Goal: Transaction & Acquisition: Purchase product/service

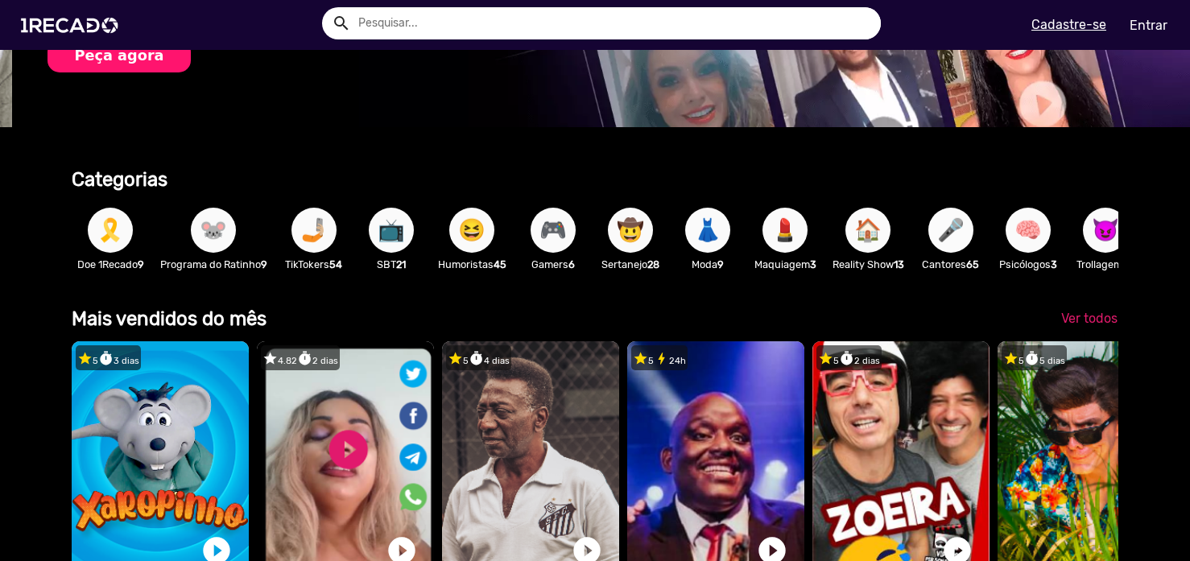
click at [960, 225] on span "🎤" at bounding box center [950, 230] width 27 height 45
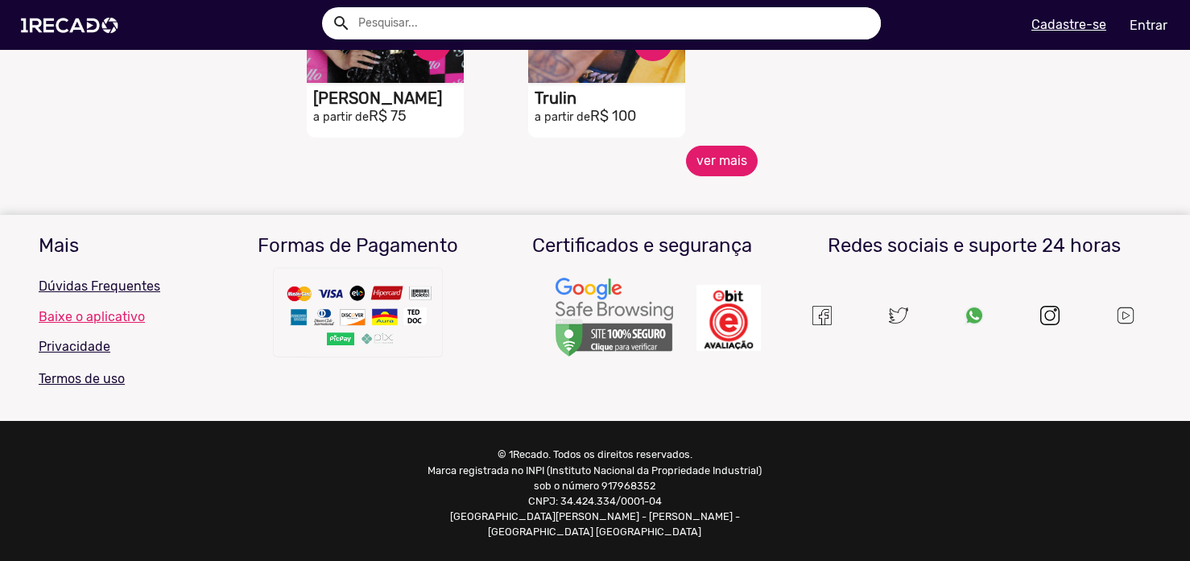
click at [703, 172] on button "ver mais" at bounding box center [722, 161] width 72 height 31
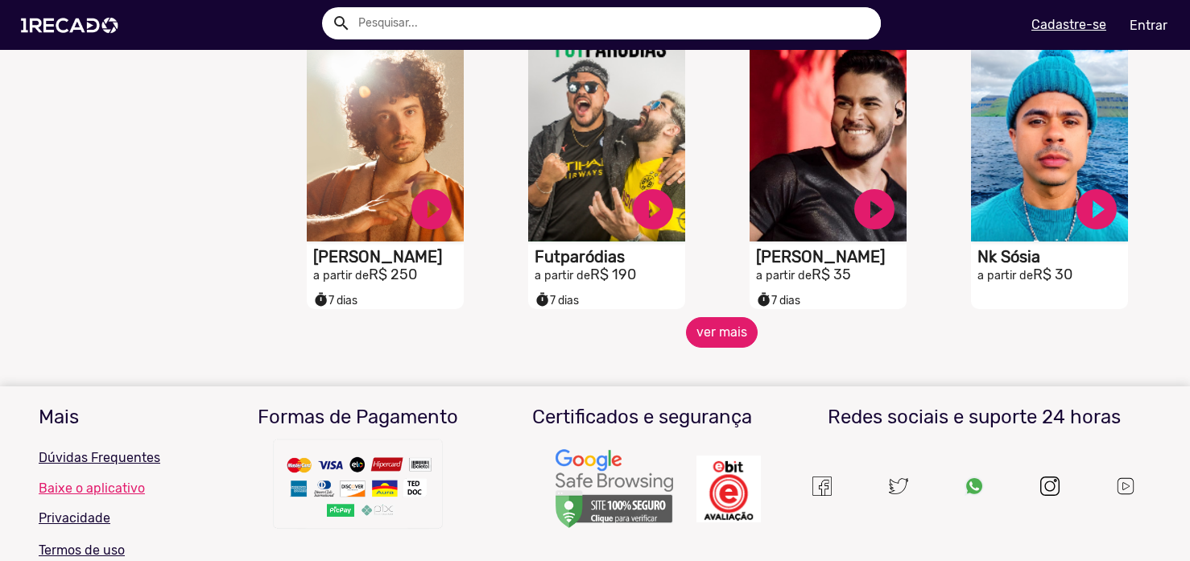
click at [708, 340] on button "ver mais" at bounding box center [722, 332] width 72 height 31
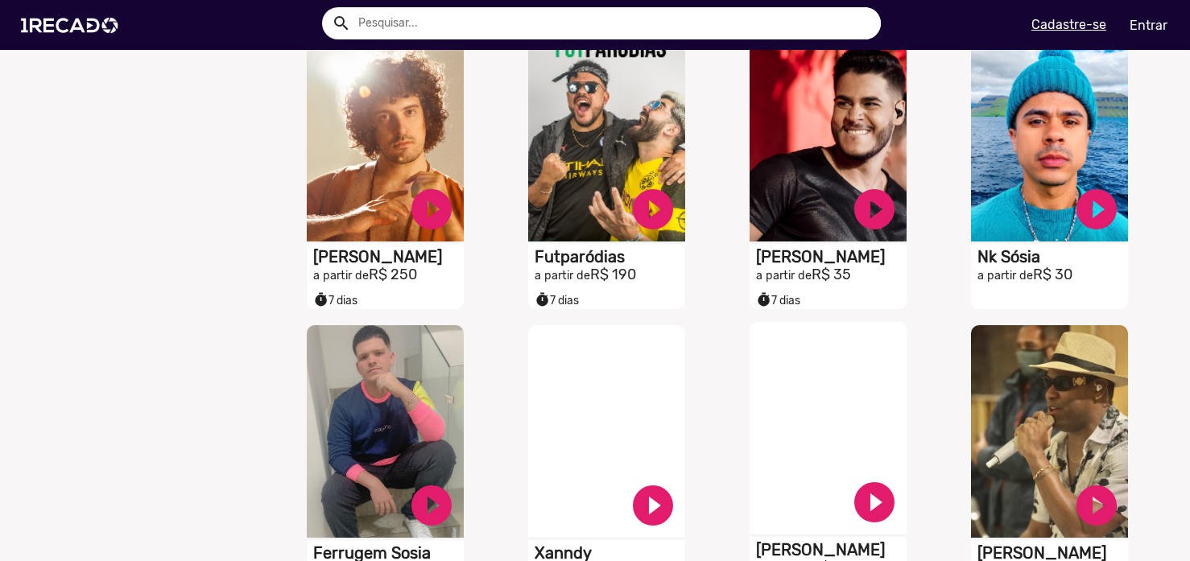
scroll to position [1531, 0]
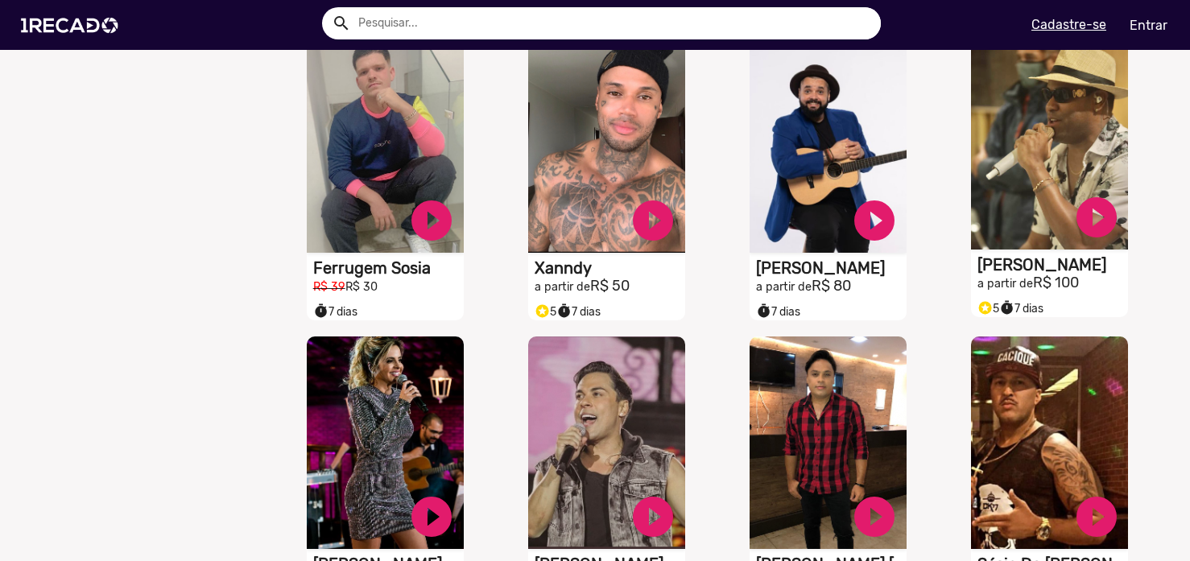
scroll to position [1579, 0]
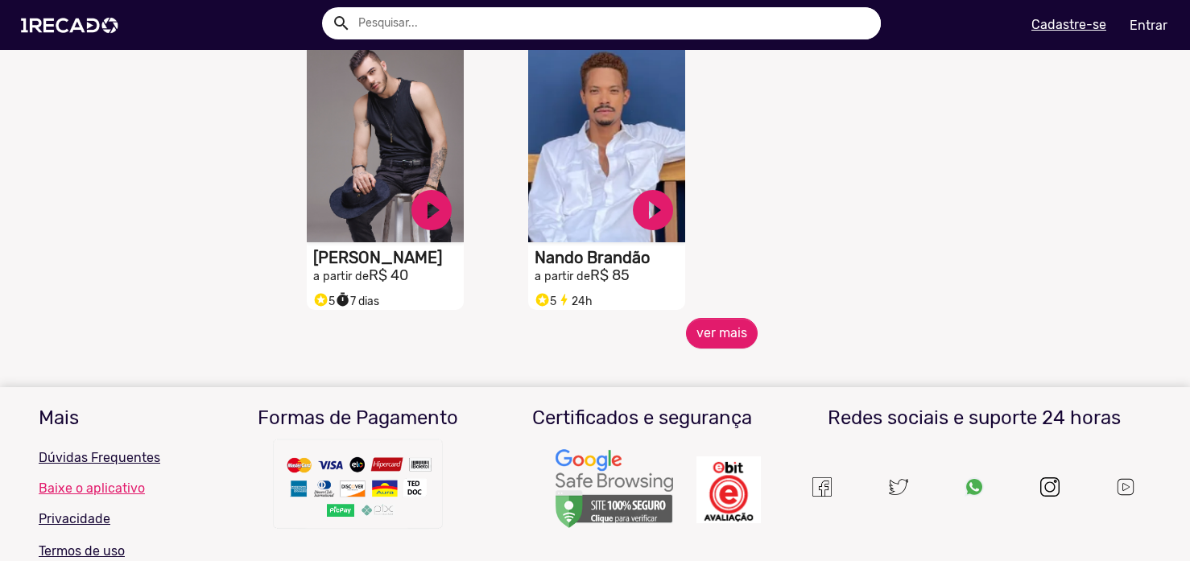
scroll to position [2217, 0]
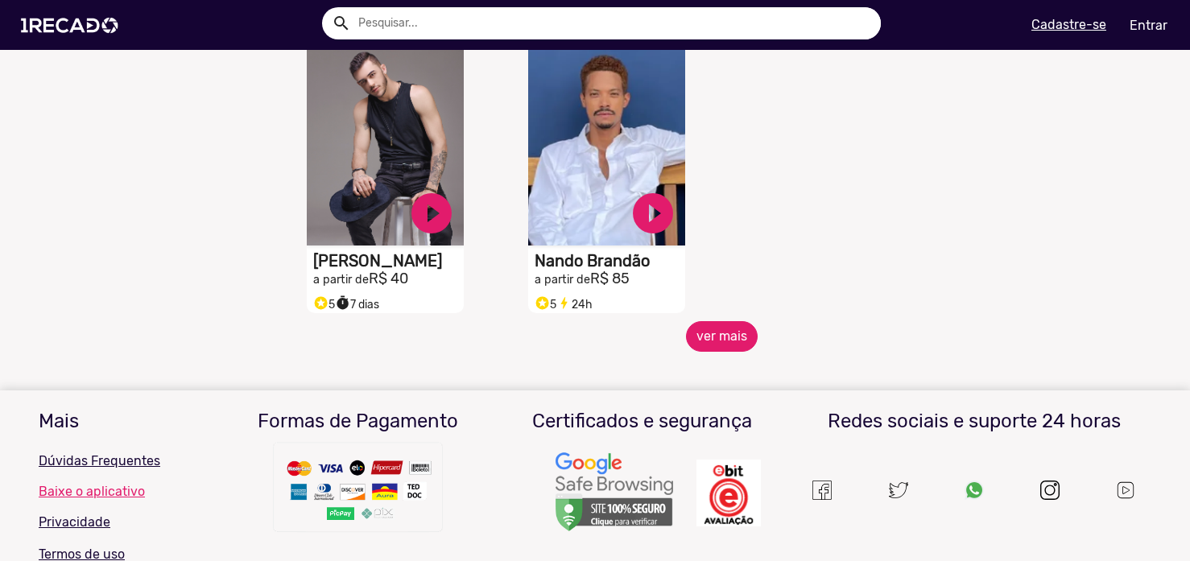
click at [709, 352] on button "ver mais" at bounding box center [722, 336] width 72 height 31
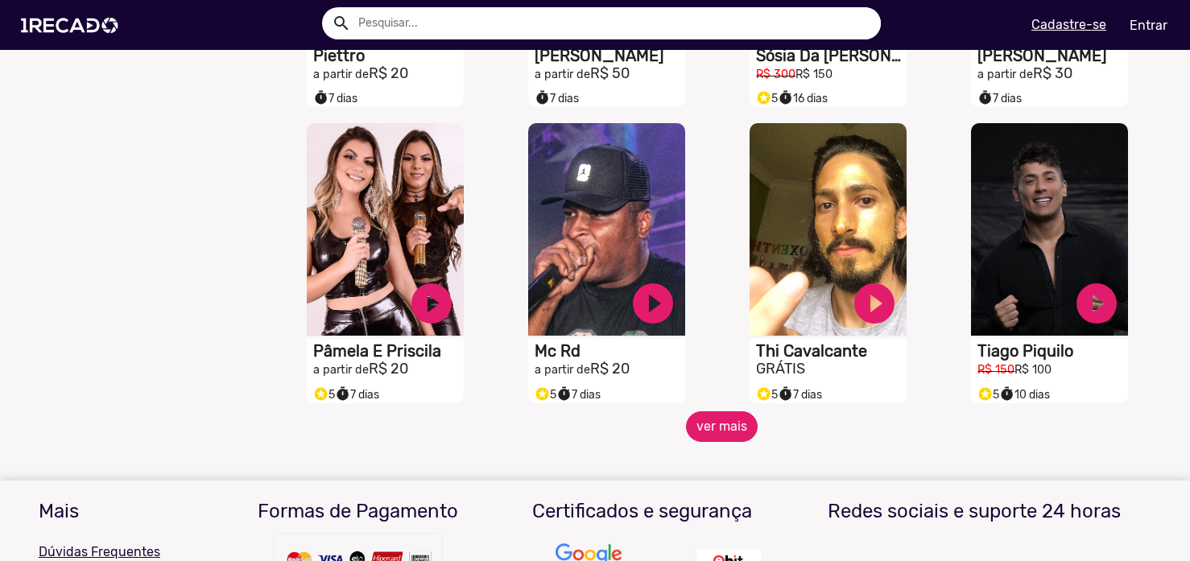
scroll to position [2716, 0]
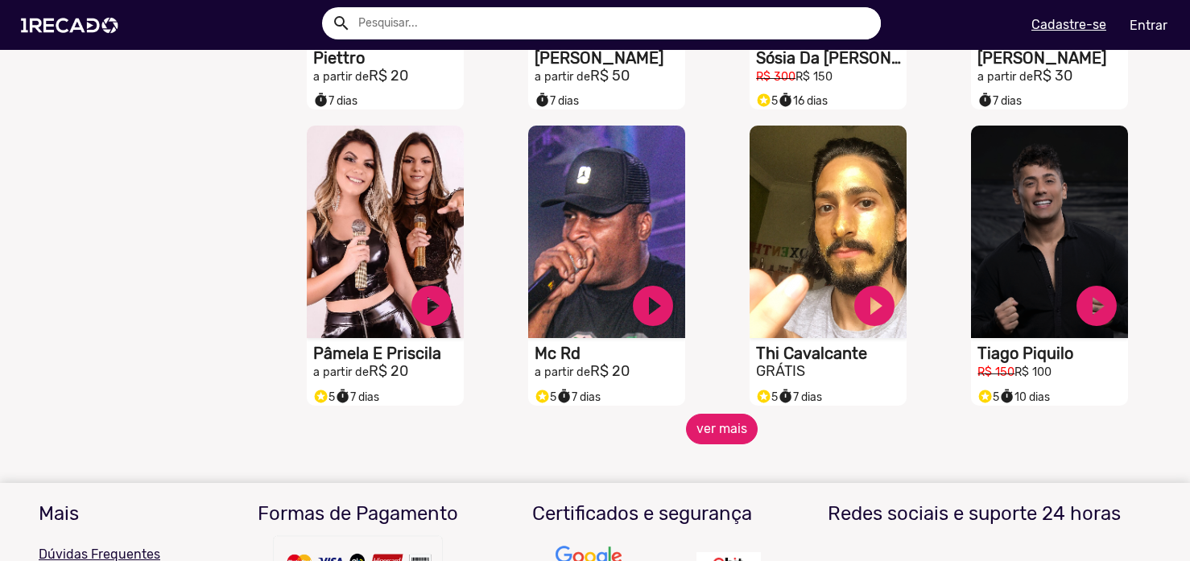
click at [716, 436] on button "ver mais" at bounding box center [722, 429] width 72 height 31
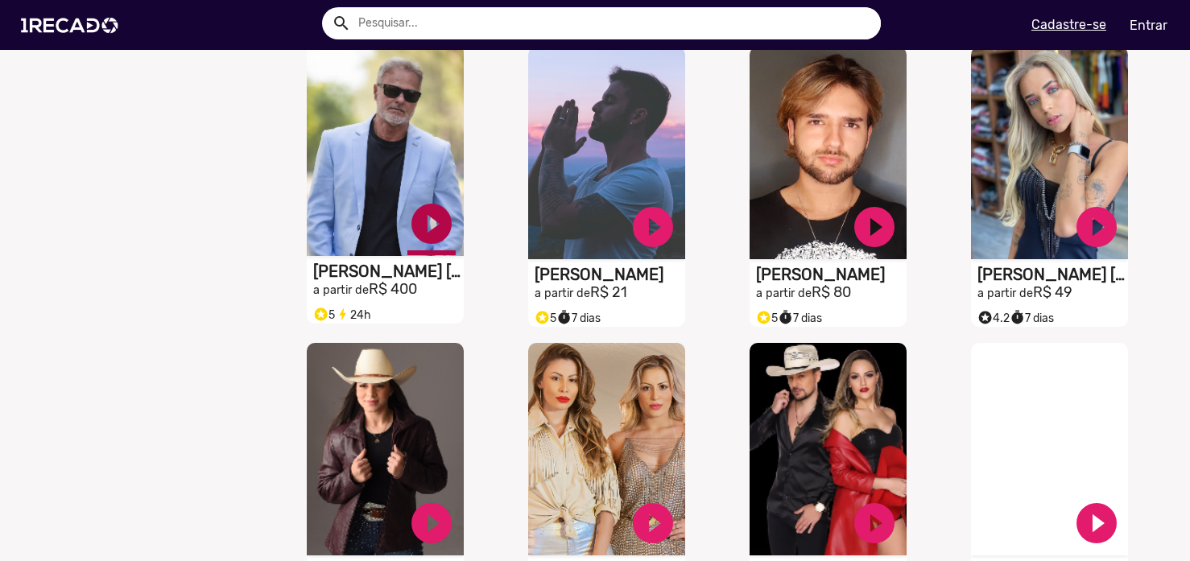
scroll to position [3087, 0]
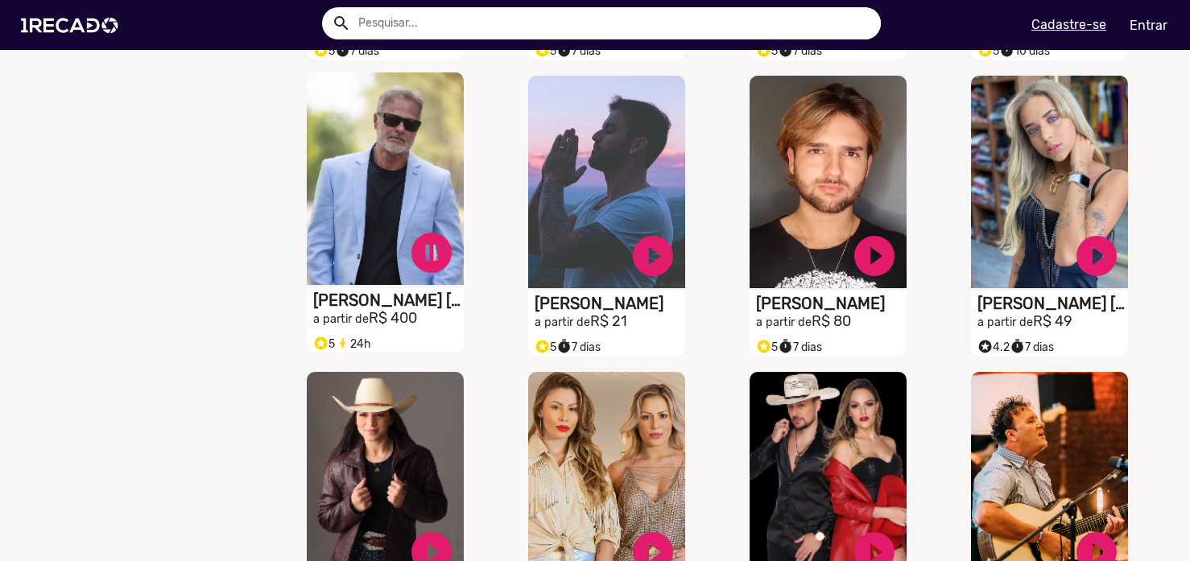
scroll to position [3059, 0]
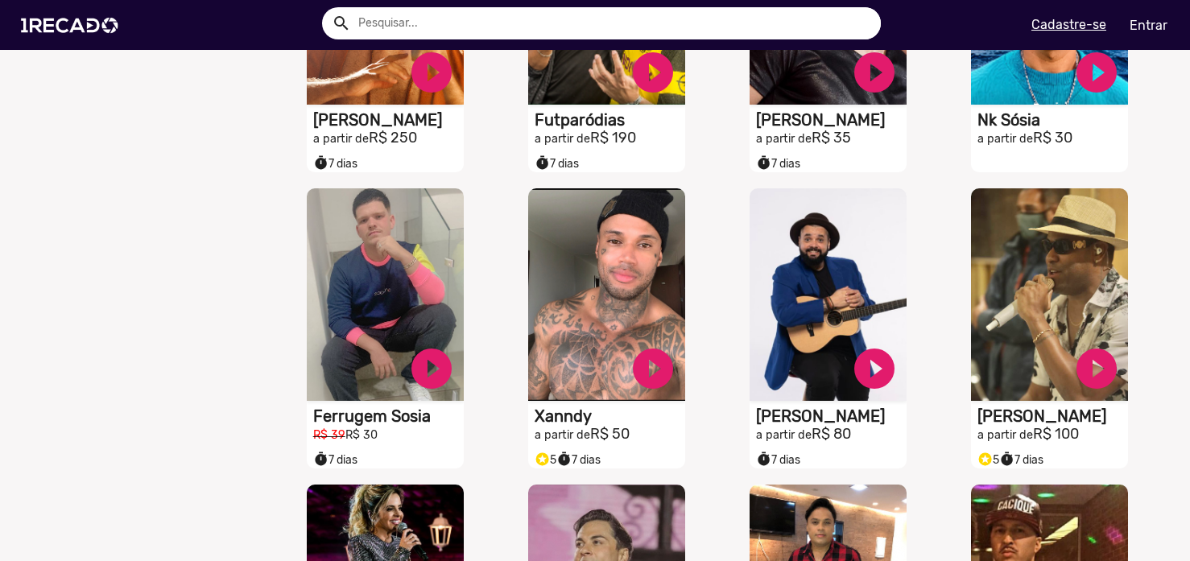
scroll to position [1460, 0]
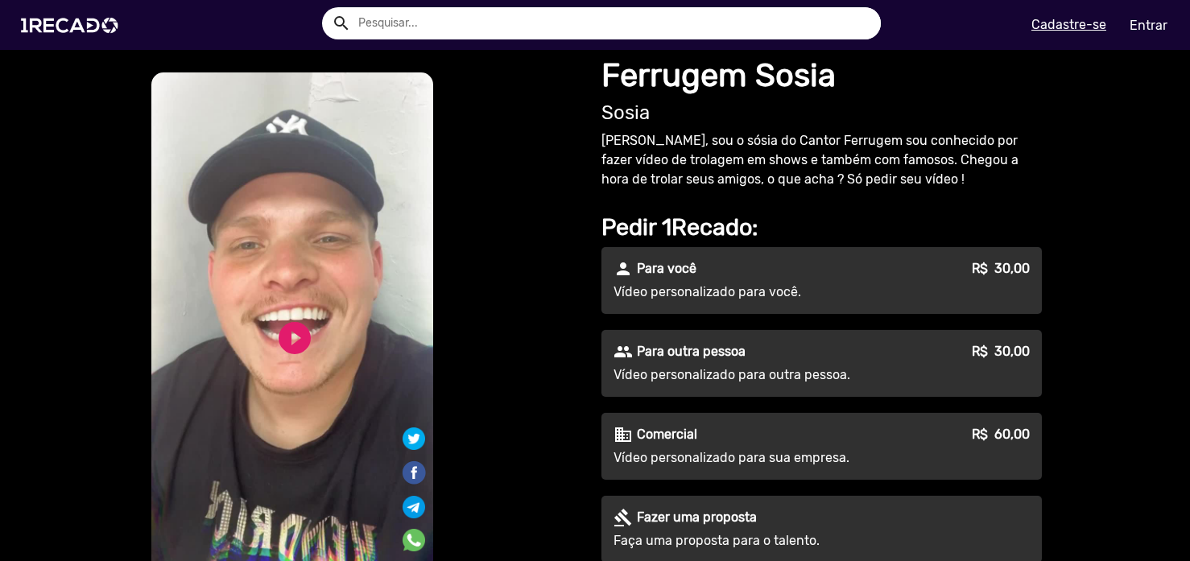
click at [758, 280] on div "person Para você R$ 30,00 Vídeo personalizado para você." at bounding box center [821, 280] width 440 height 67
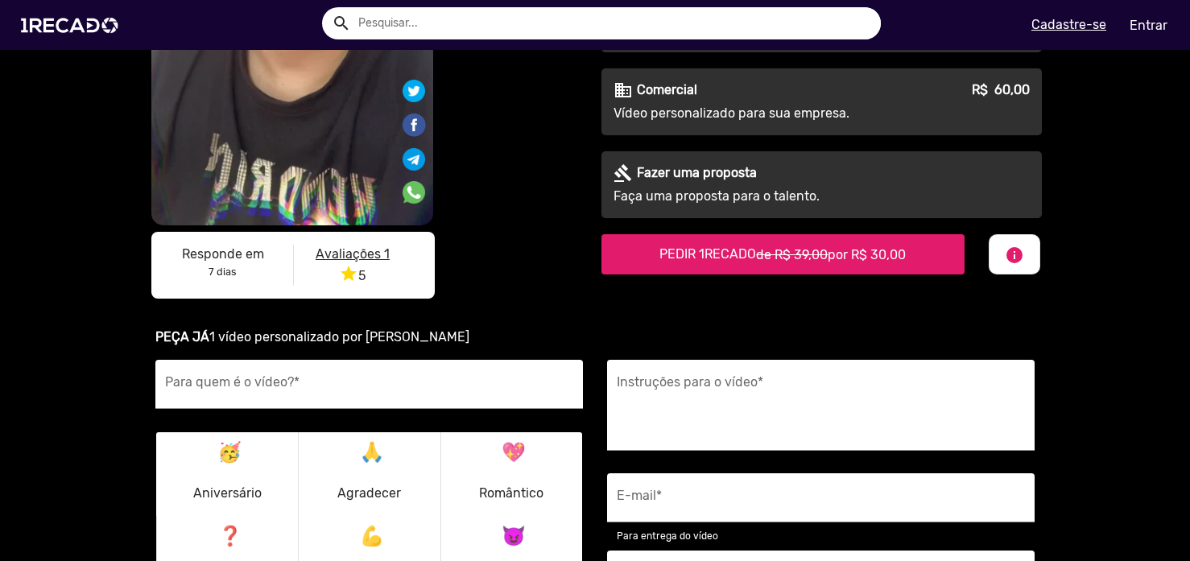
scroll to position [352, 0]
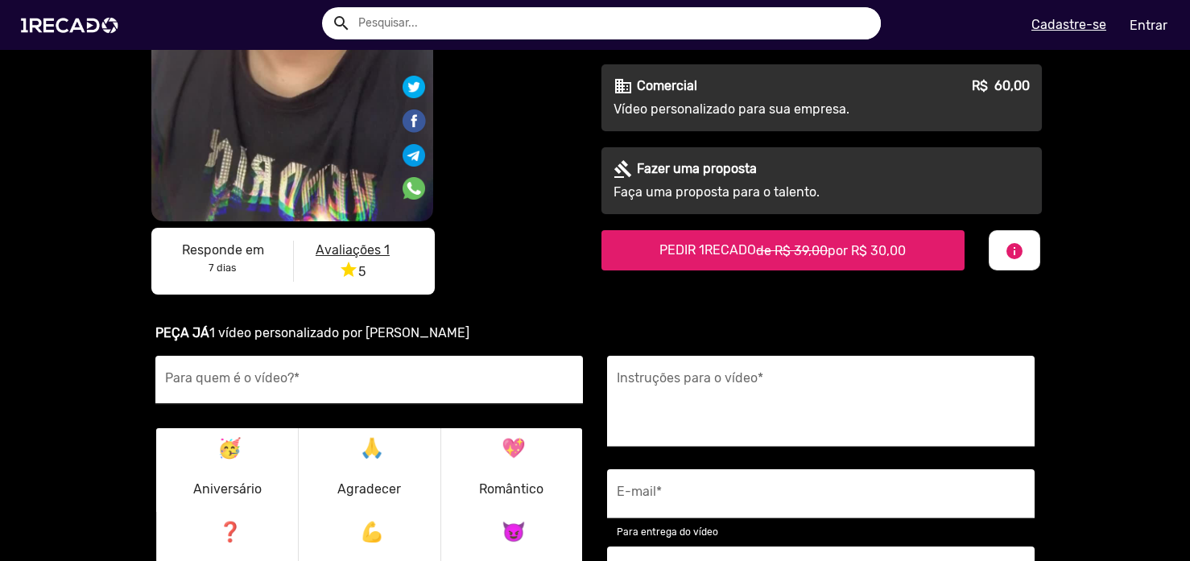
click at [284, 368] on div "Para quem é o vídeo? *" at bounding box center [369, 380] width 408 height 49
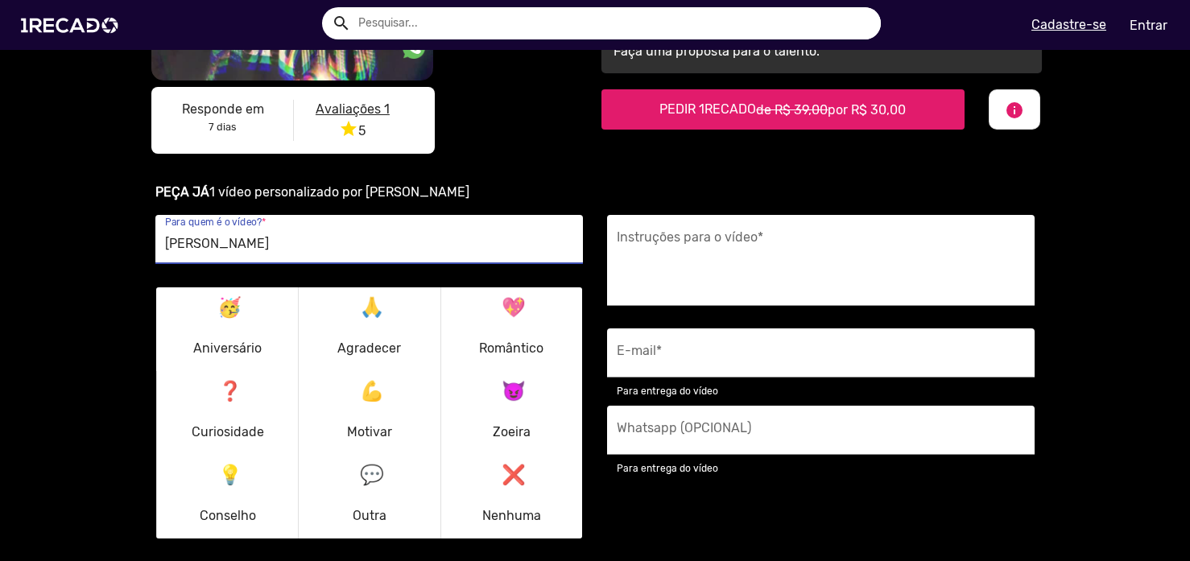
scroll to position [491, 0]
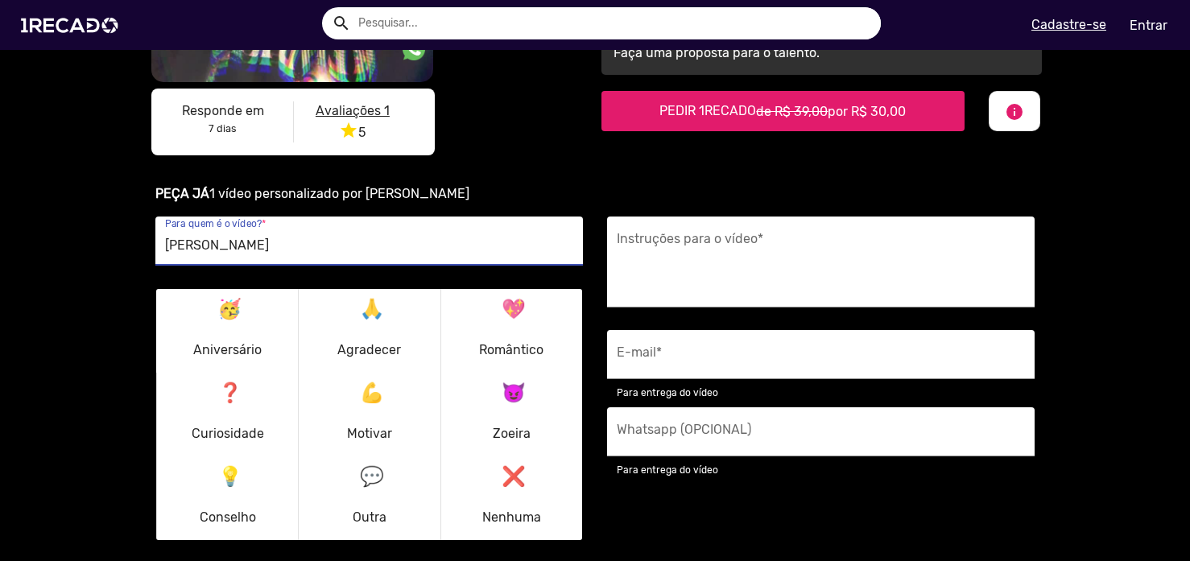
type input "[PERSON_NAME]"
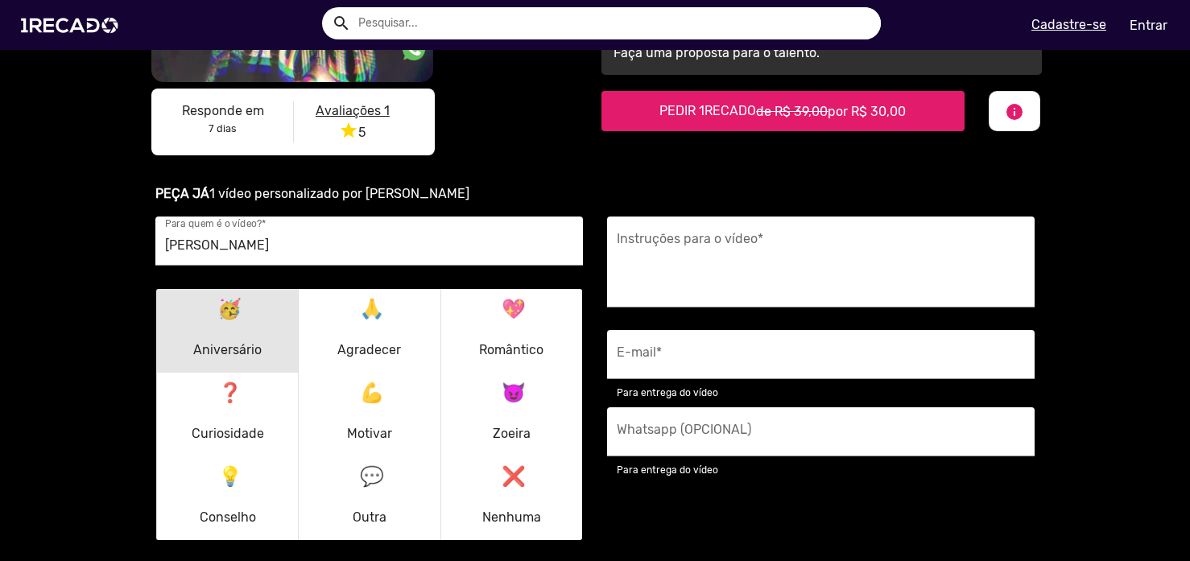
click at [229, 326] on p "🥳 Aniversário" at bounding box center [227, 330] width 68 height 77
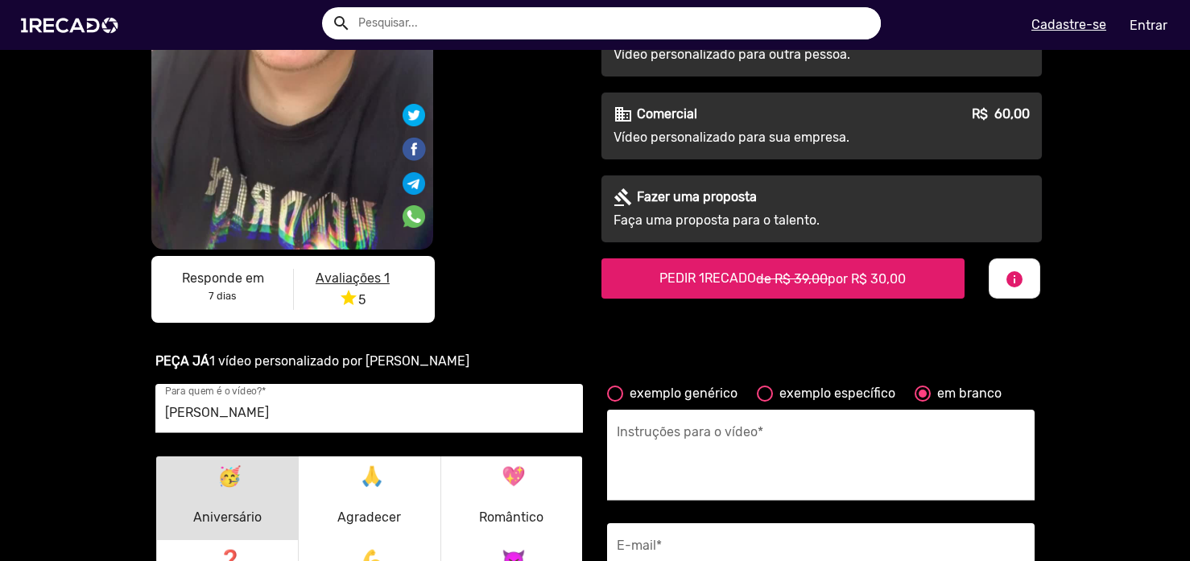
scroll to position [0, 0]
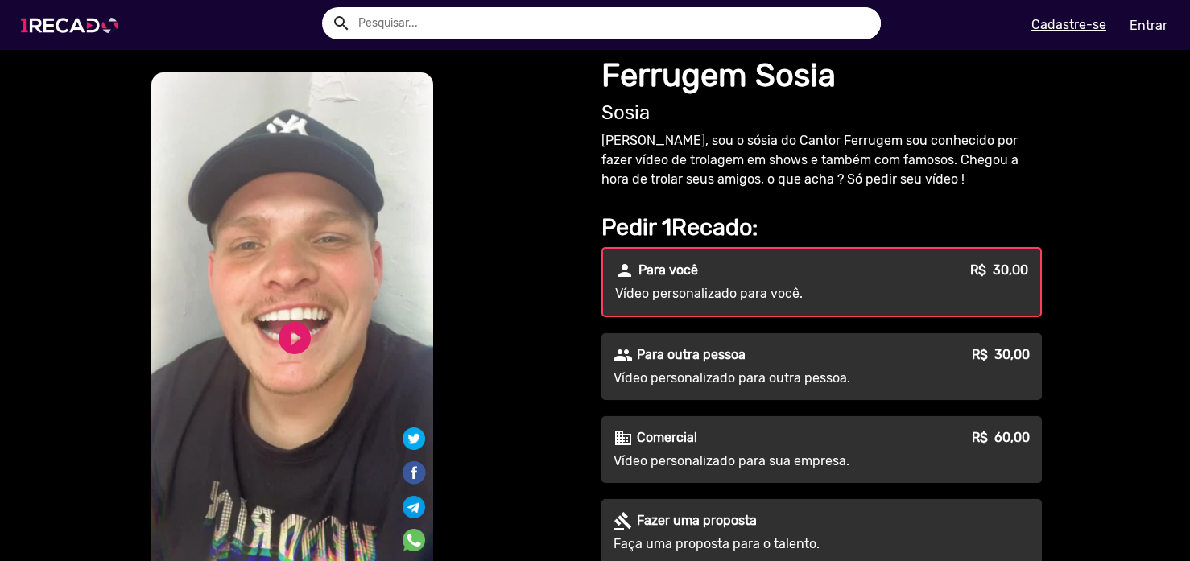
click at [20, 28] on img at bounding box center [73, 25] width 122 height 68
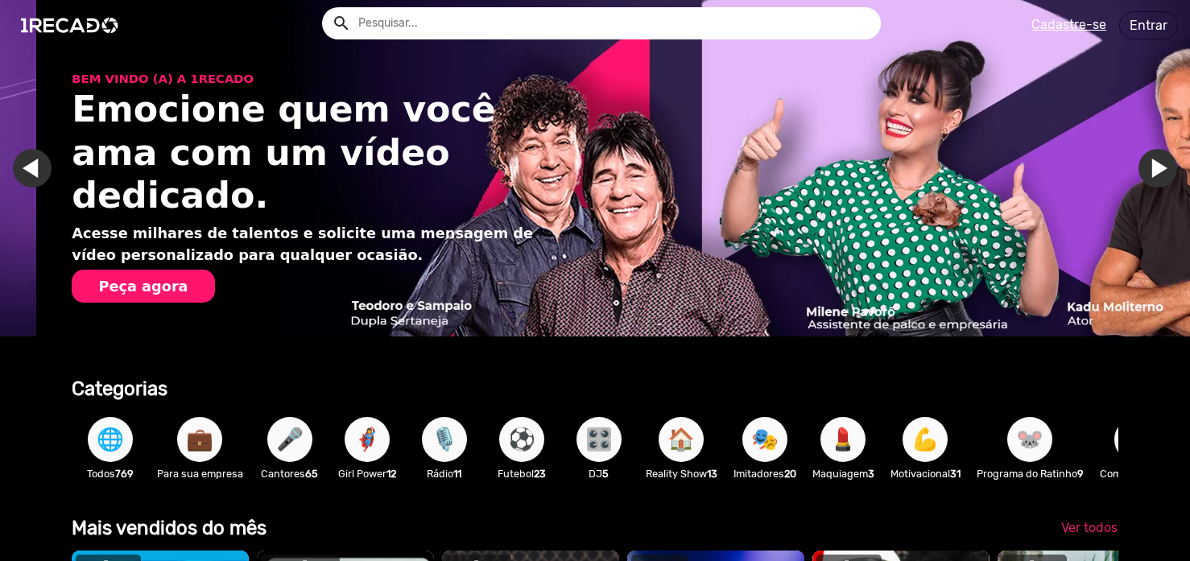
scroll to position [0, 2355]
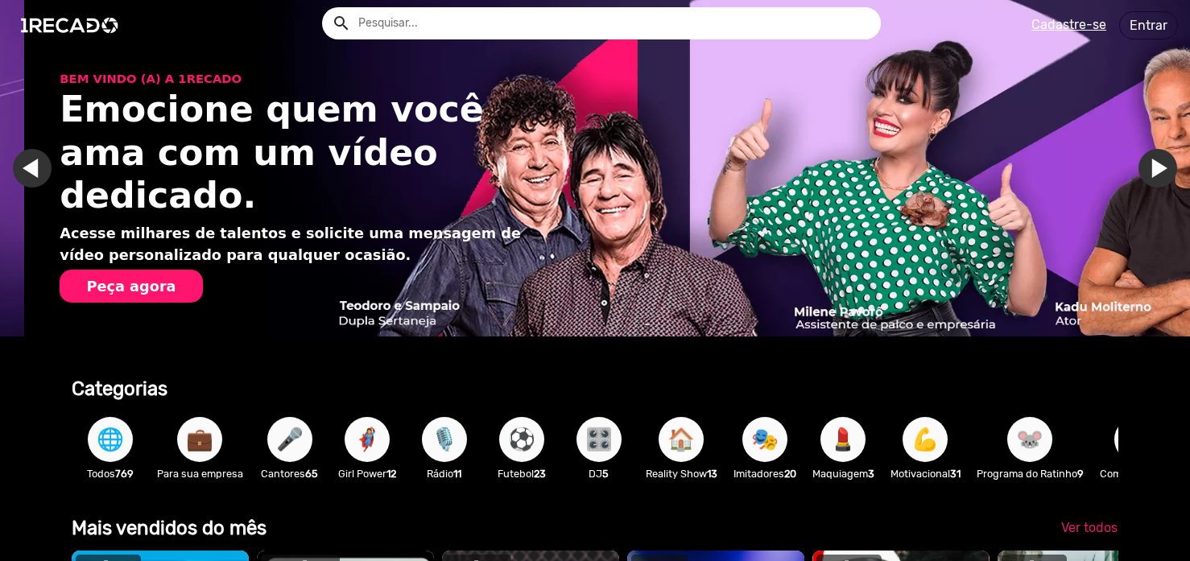
click at [690, 445] on span "🏠" at bounding box center [680, 439] width 27 height 45
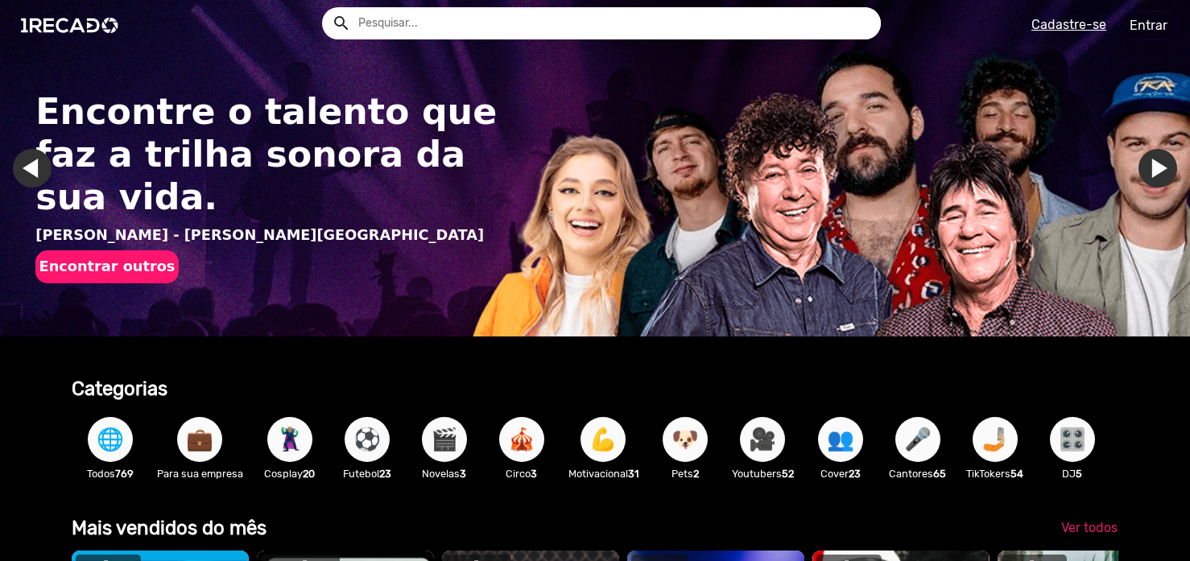
click at [1077, 450] on span "🎛️" at bounding box center [1072, 439] width 27 height 45
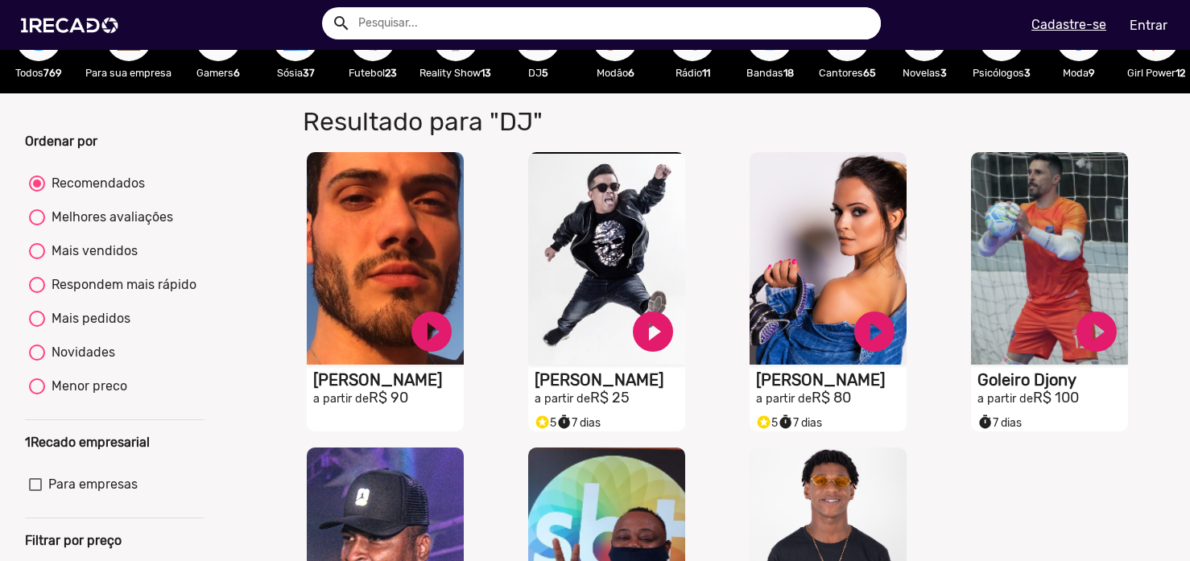
scroll to position [54, 0]
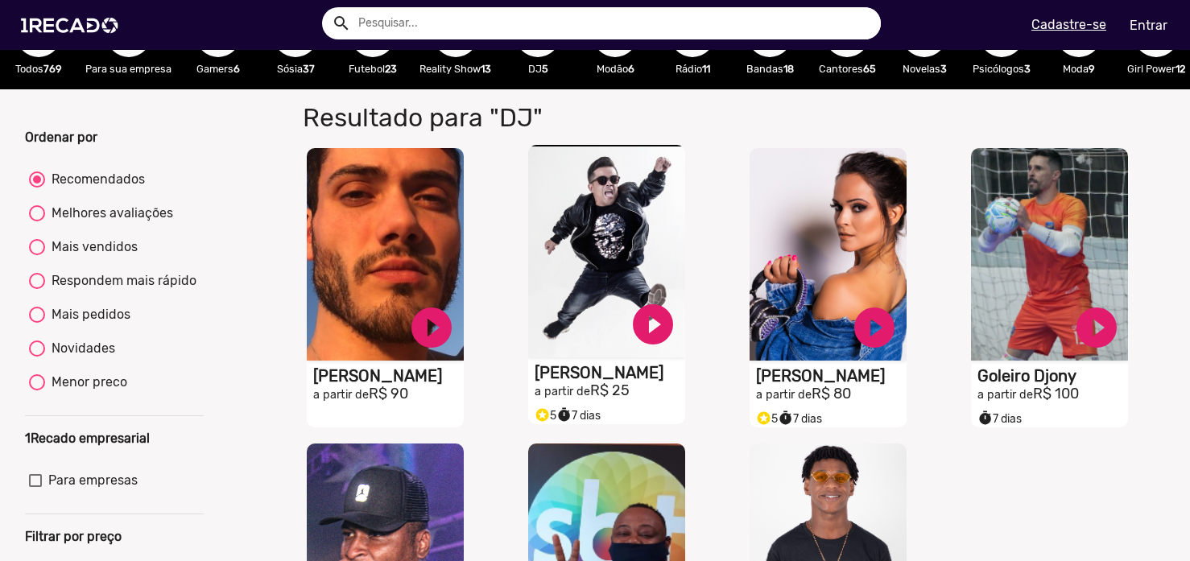
click at [464, 241] on video "S1RECADO vídeos dedicados para fãs e empresas" at bounding box center [385, 254] width 157 height 213
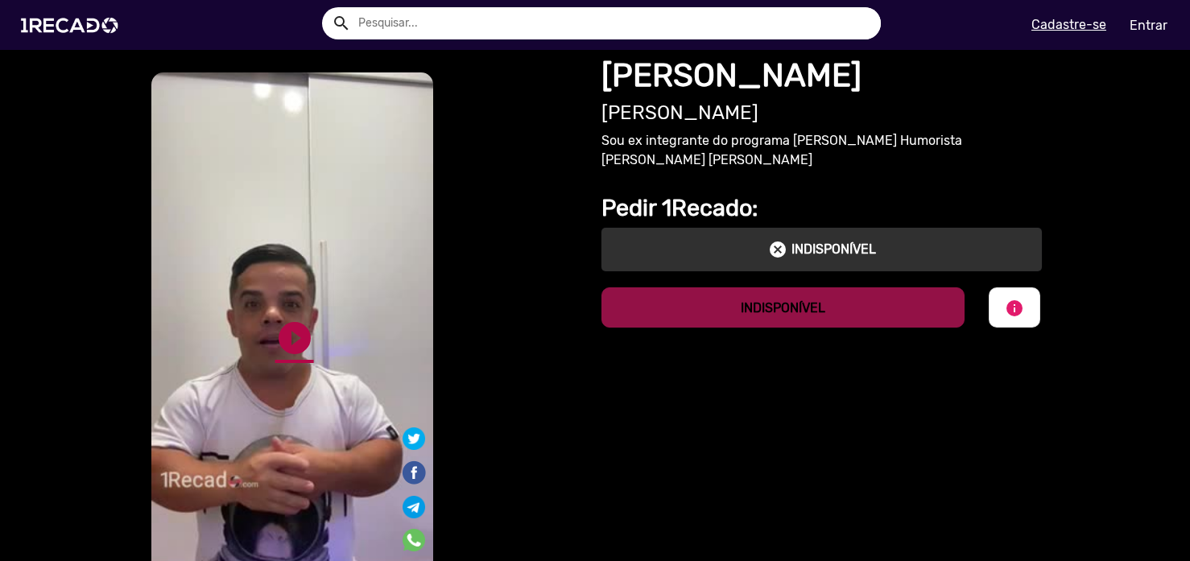
click at [292, 334] on link "play_circle_filled" at bounding box center [294, 338] width 39 height 39
click at [287, 337] on link "pause_circle" at bounding box center [294, 338] width 39 height 39
